Goal: Information Seeking & Learning: Find specific fact

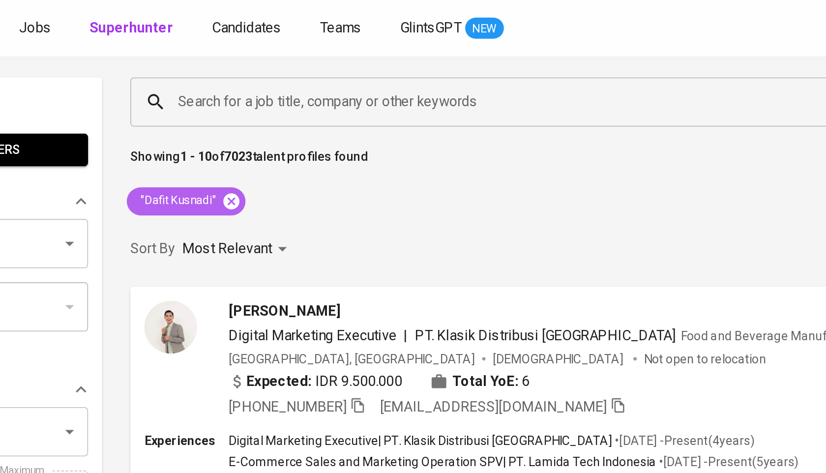
click at [234, 115] on icon at bounding box center [235, 112] width 9 height 9
click at [240, 55] on input "Search for a job title, company or other keywords" at bounding box center [450, 57] width 494 height 19
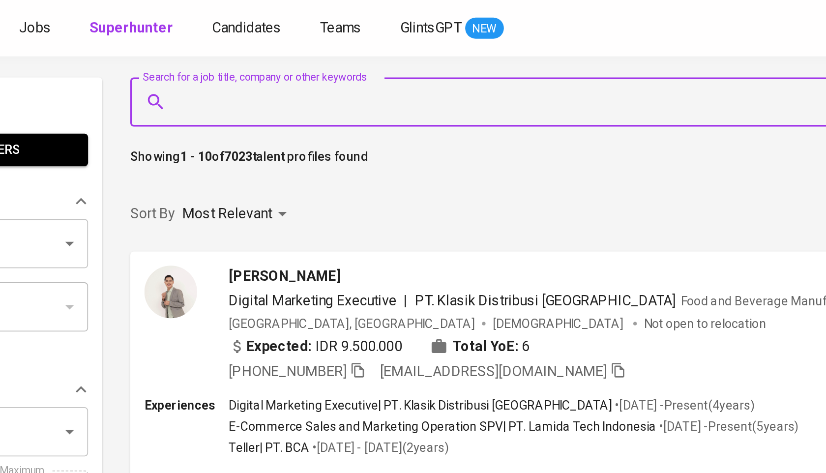
click at [240, 55] on input "Search for a job title, company or other keywords" at bounding box center [450, 57] width 494 height 19
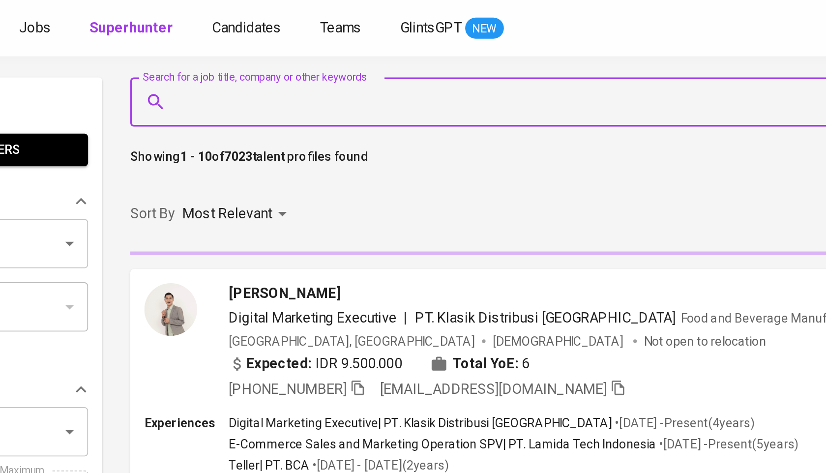
paste input "[EMAIL_ADDRESS][DOMAIN_NAME]"
type input "[EMAIL_ADDRESS][DOMAIN_NAME]"
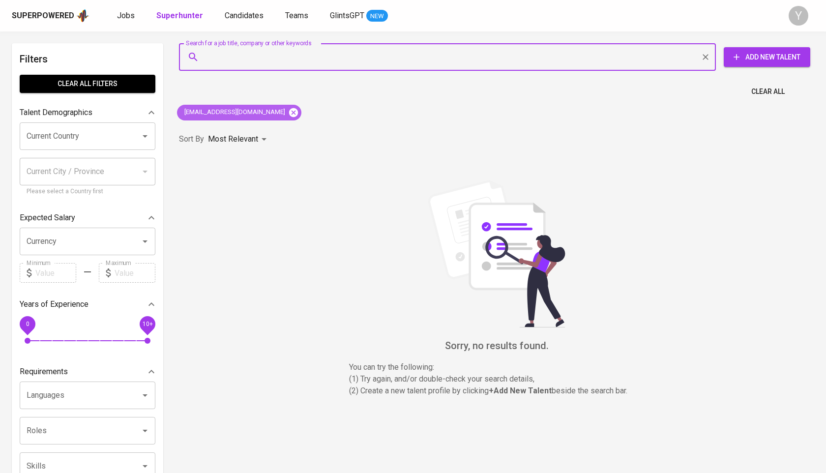
click at [289, 112] on icon at bounding box center [293, 112] width 9 height 9
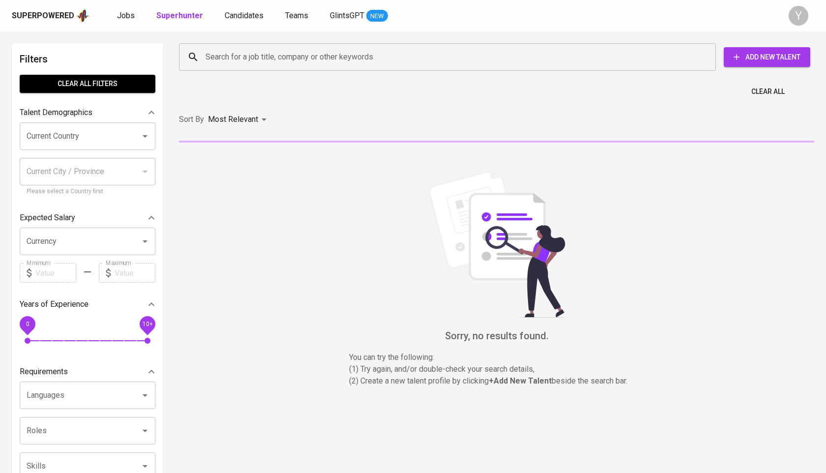
click at [247, 48] on input "Search for a job title, company or other keywords" at bounding box center [450, 57] width 494 height 19
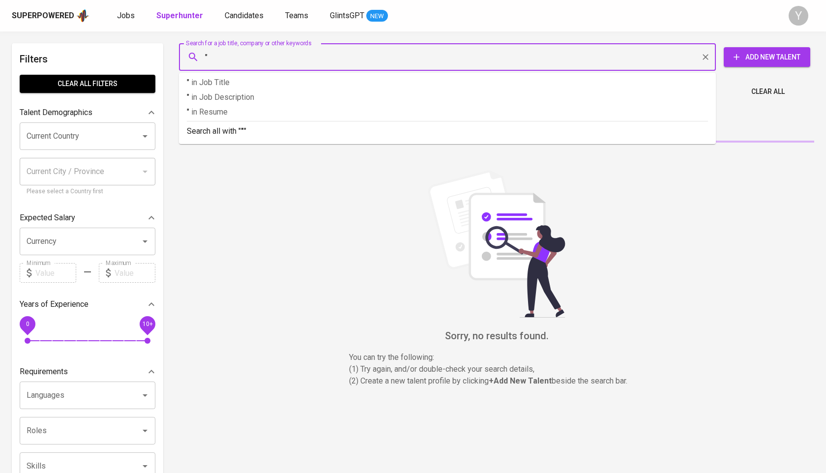
paste input "[PERSON_NAME]"
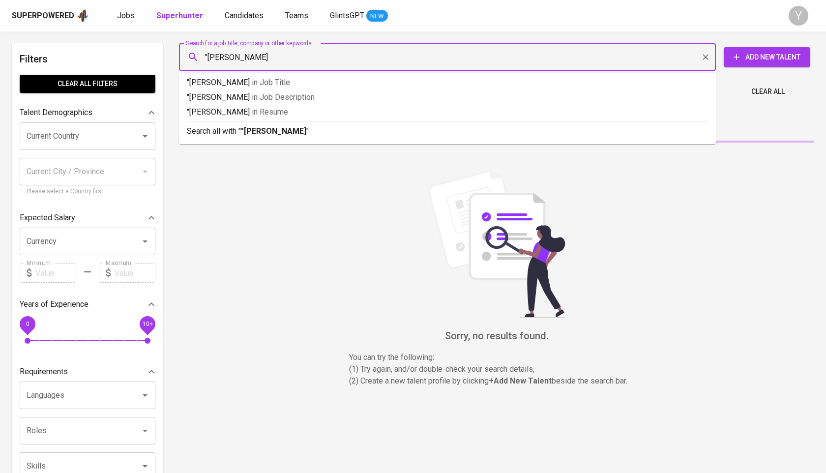
type input ""[PERSON_NAME]""
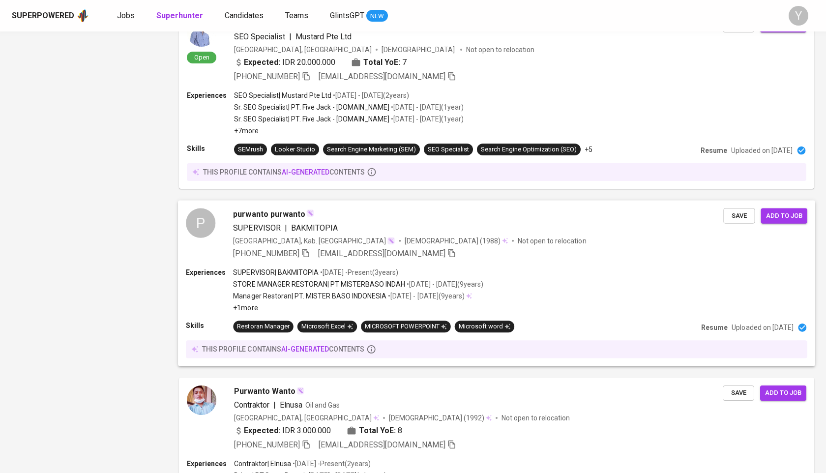
scroll to position [1514, 0]
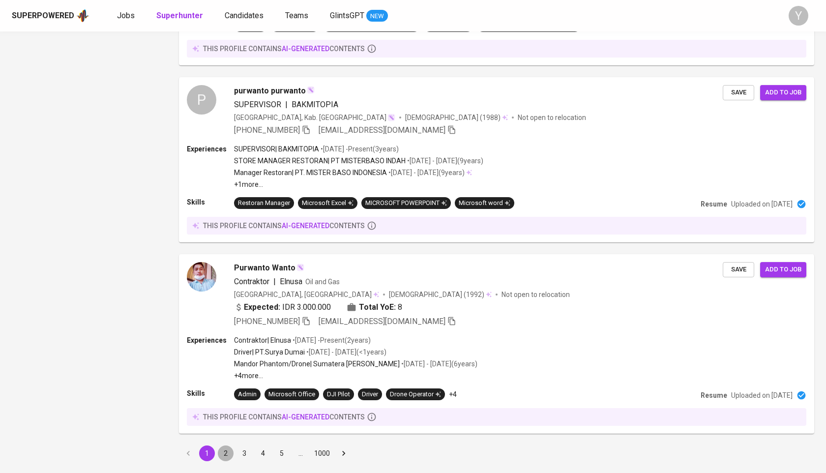
click at [229, 445] on button "2" at bounding box center [226, 453] width 16 height 16
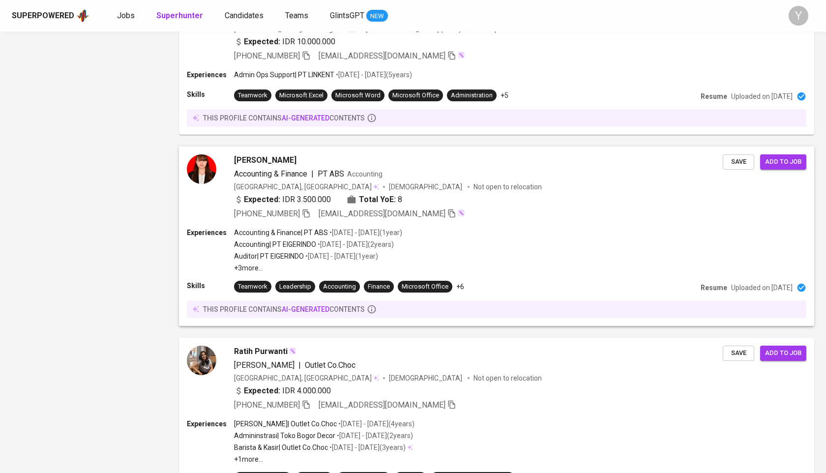
scroll to position [1546, 0]
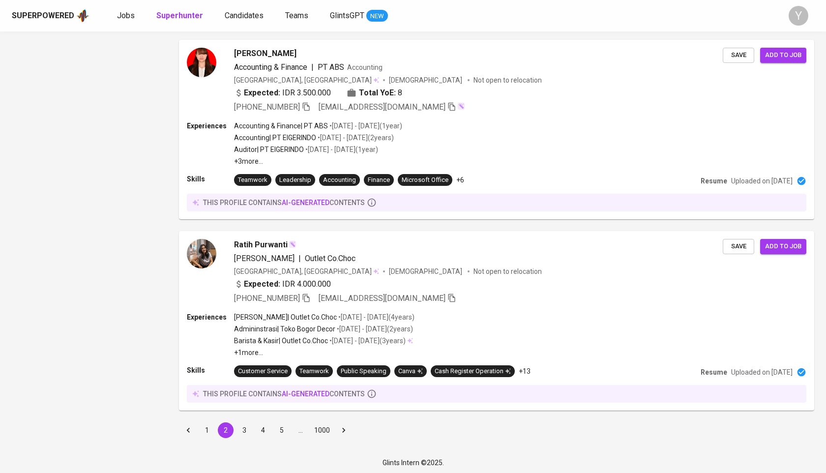
click at [206, 426] on button "1" at bounding box center [207, 430] width 16 height 16
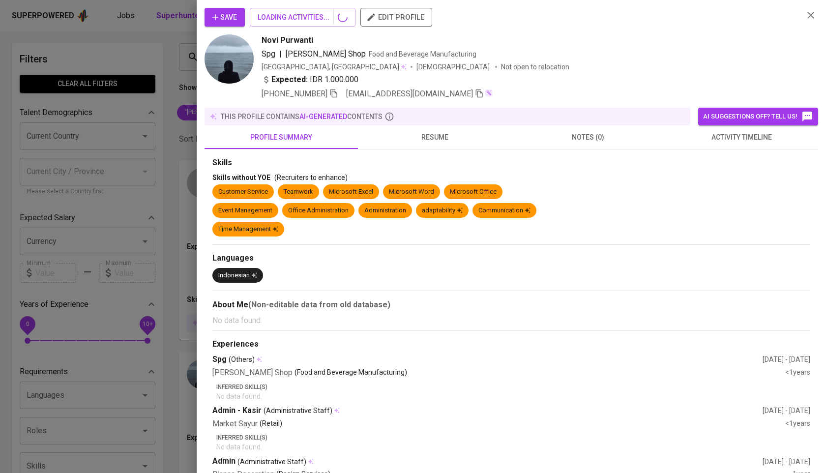
click at [160, 169] on div at bounding box center [413, 236] width 826 height 473
click at [813, 17] on icon "button" at bounding box center [810, 15] width 7 height 7
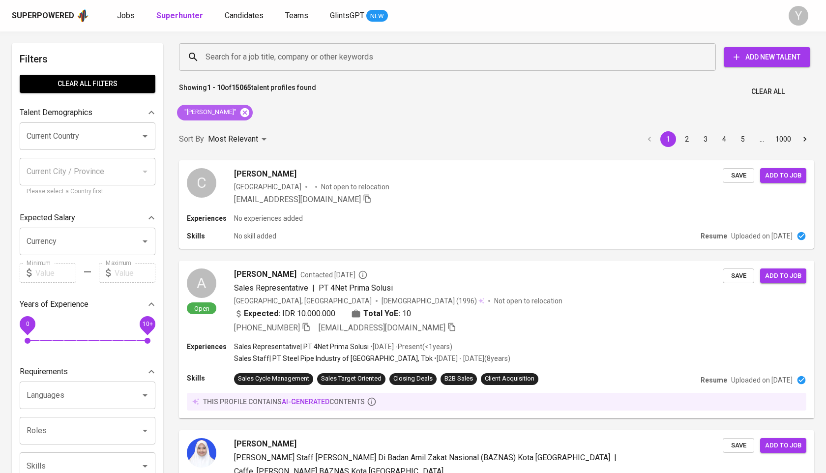
click at [240, 114] on icon at bounding box center [244, 112] width 9 height 9
click at [256, 51] on input "Search for a job title, company or other keywords" at bounding box center [450, 57] width 494 height 19
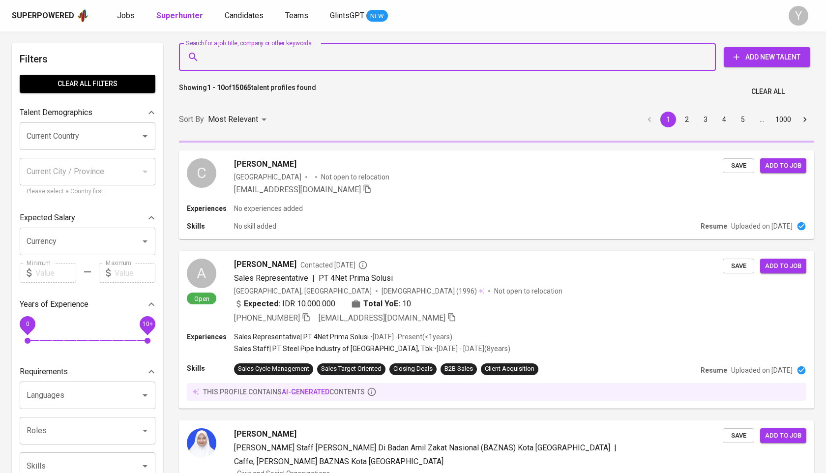
paste input "[EMAIL_ADDRESS][DOMAIN_NAME]"
type input "[EMAIL_ADDRESS][DOMAIN_NAME]"
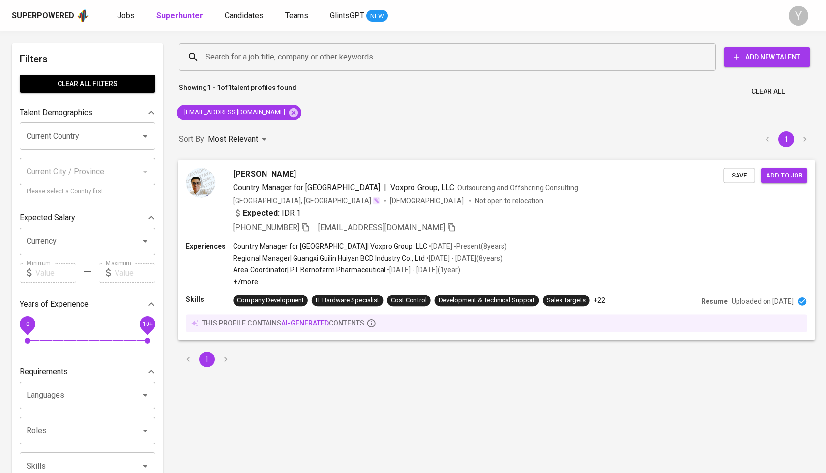
click at [306, 224] on icon "button" at bounding box center [305, 226] width 9 height 9
